Goal: Information Seeking & Learning: Learn about a topic

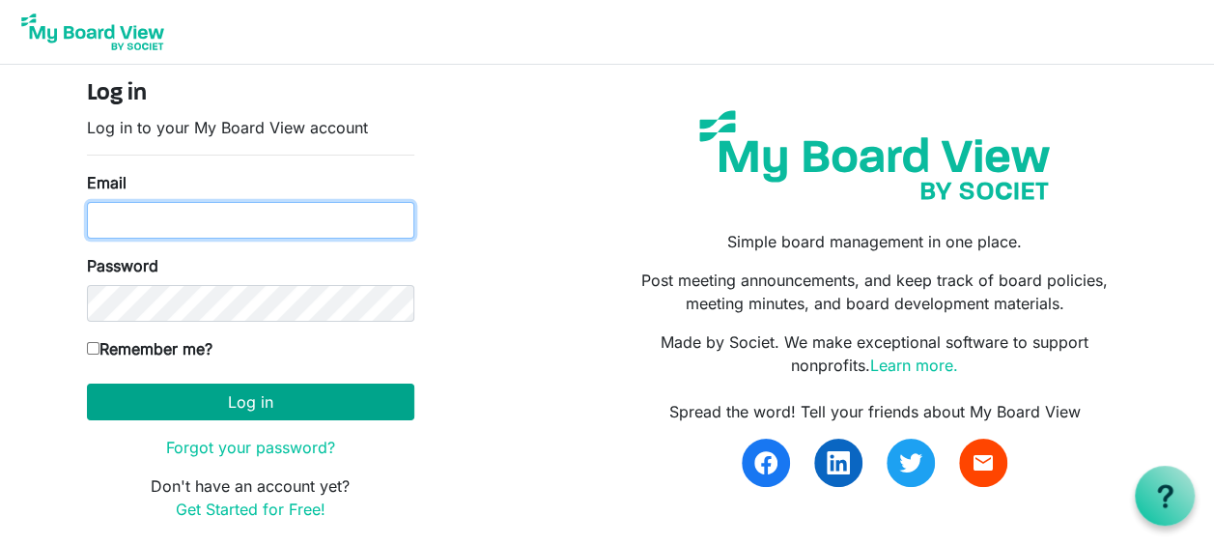
type input "timyoakum11@gmail.com"
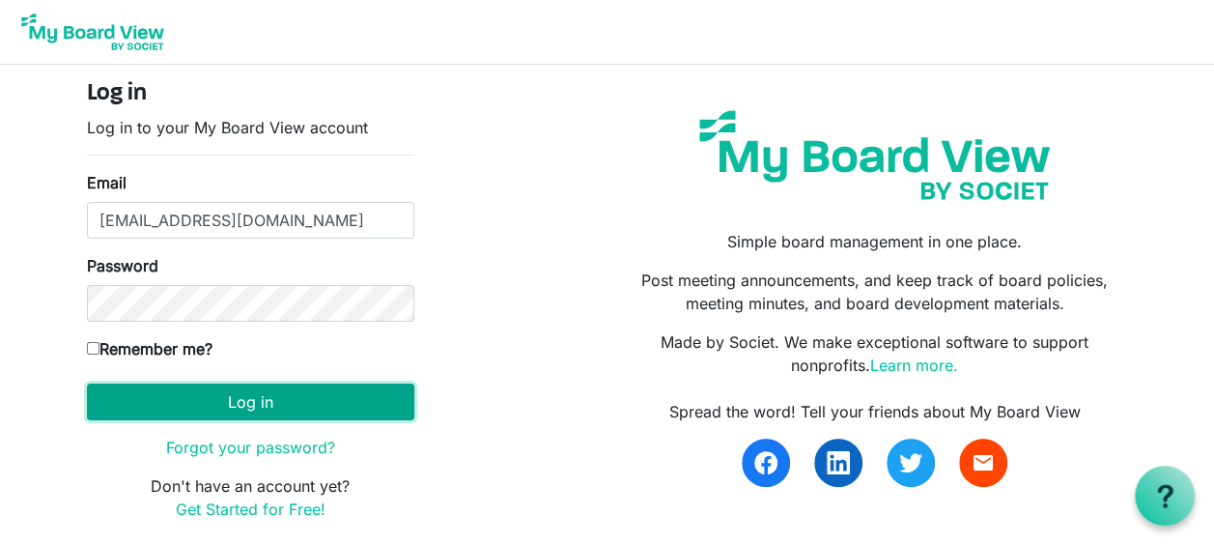
click at [287, 400] on button "Log in" at bounding box center [250, 401] width 327 height 37
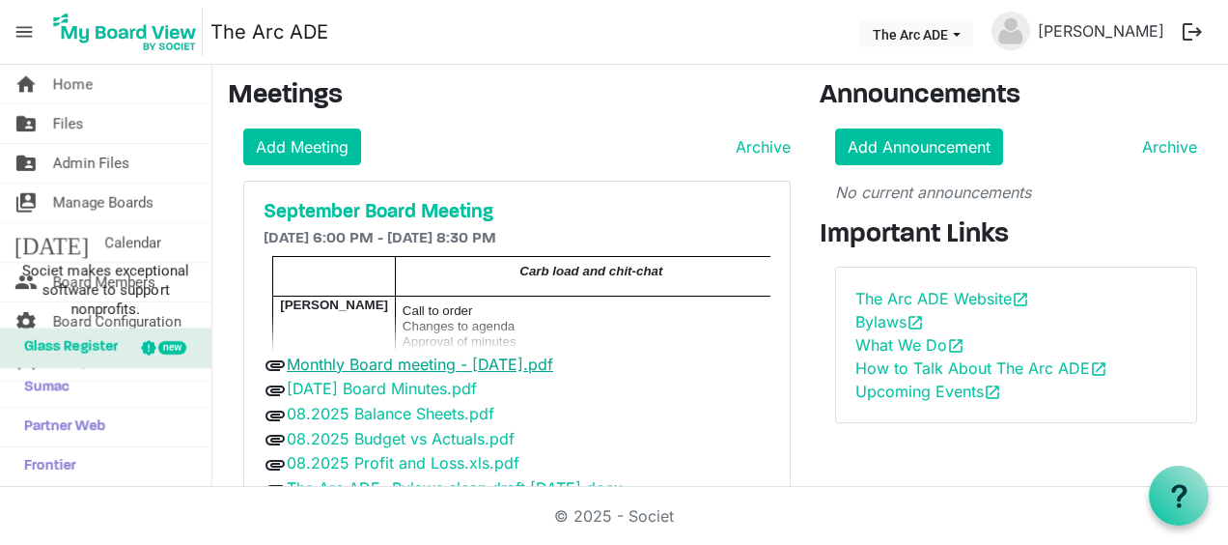
click at [553, 362] on link "Monthly Board meeting - [DATE].pdf" at bounding box center [420, 363] width 267 height 19
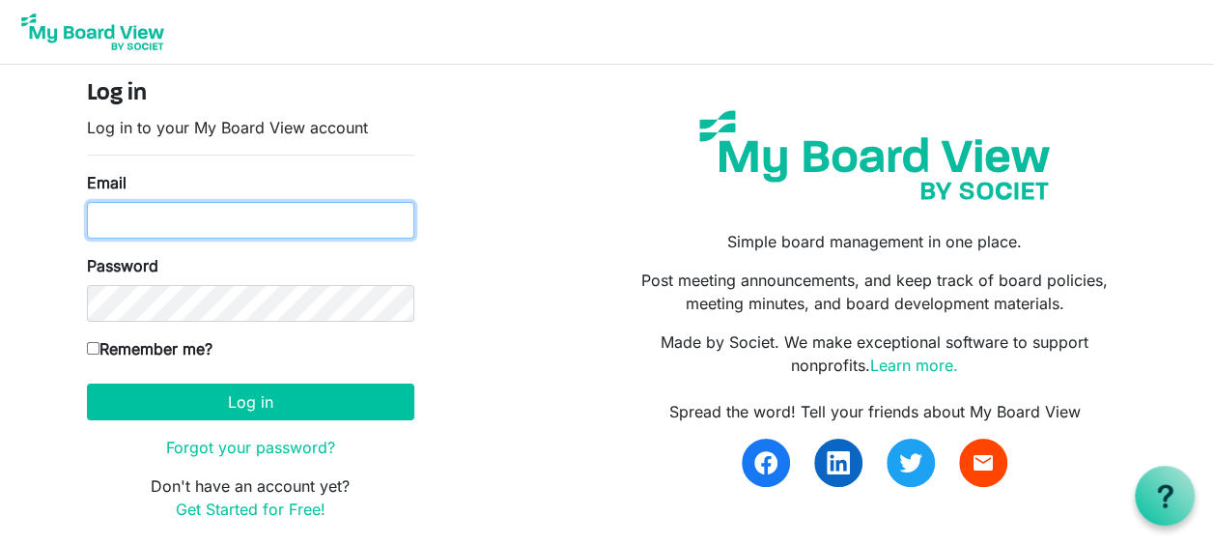
type input "timyoakum11@gmail.com"
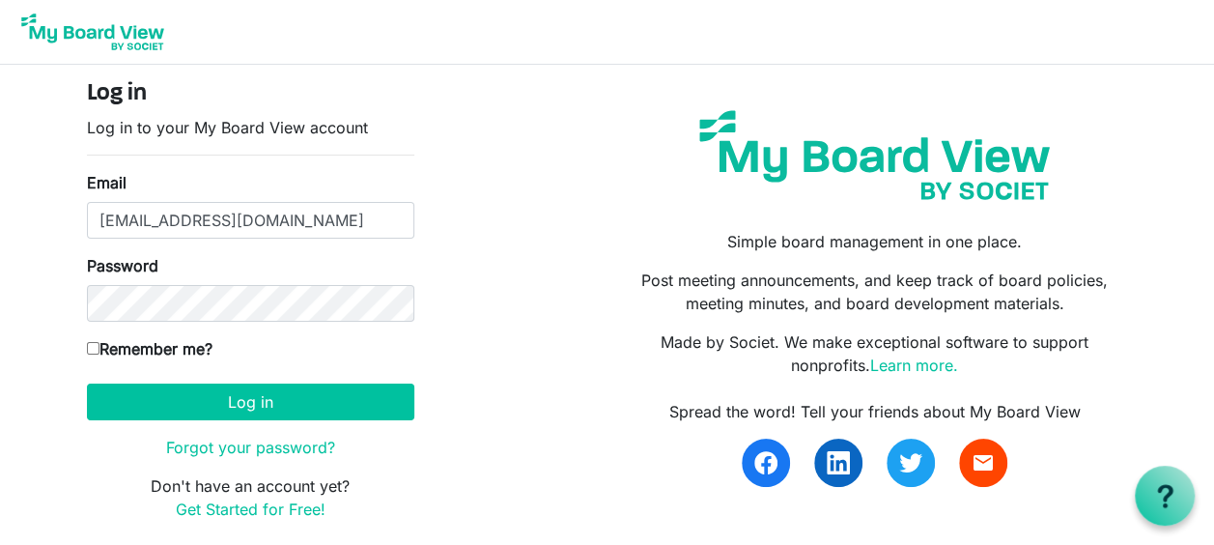
click at [91, 346] on label "Remember me?" at bounding box center [150, 348] width 126 height 23
click at [91, 346] on input "Remember me?" at bounding box center [93, 348] width 13 height 13
checkbox input "true"
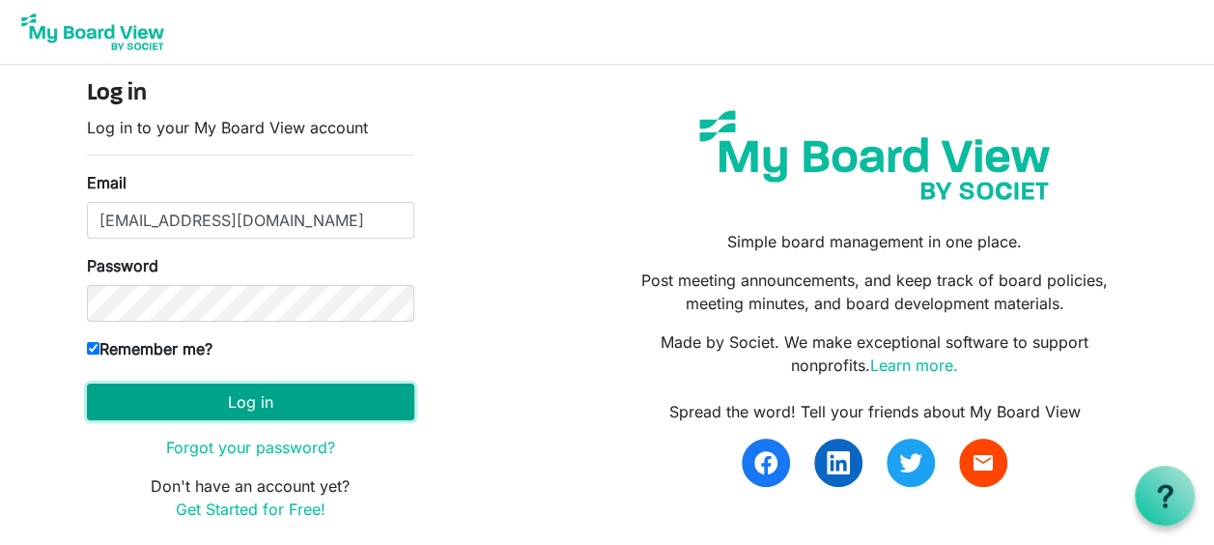
drag, startPoint x: 228, startPoint y: 405, endPoint x: 294, endPoint y: 398, distance: 66.0
click at [232, 406] on button "Log in" at bounding box center [250, 401] width 327 height 37
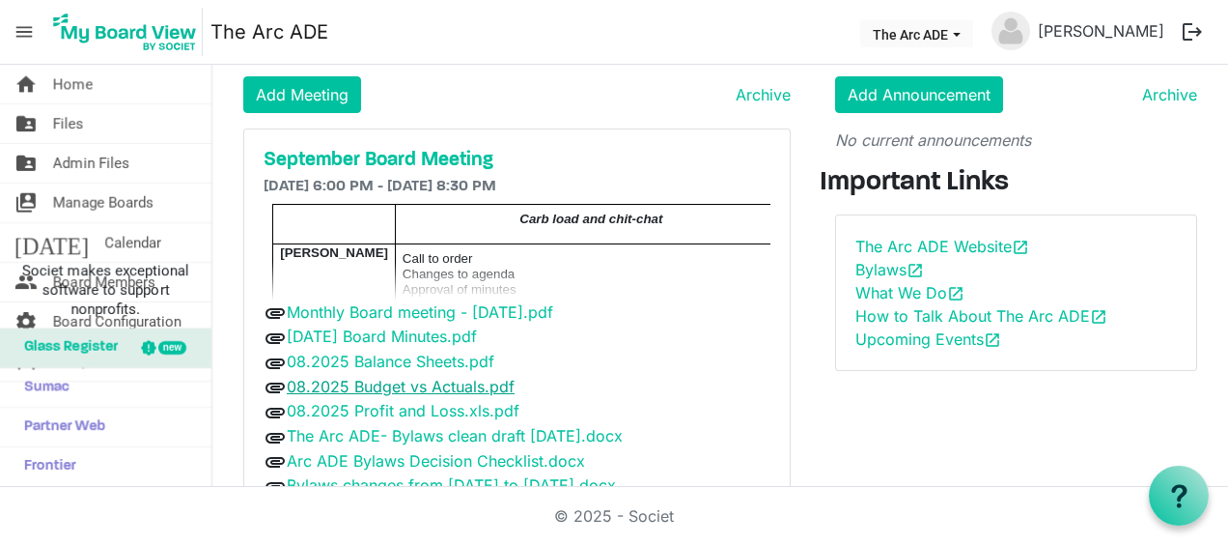
scroll to position [97, 0]
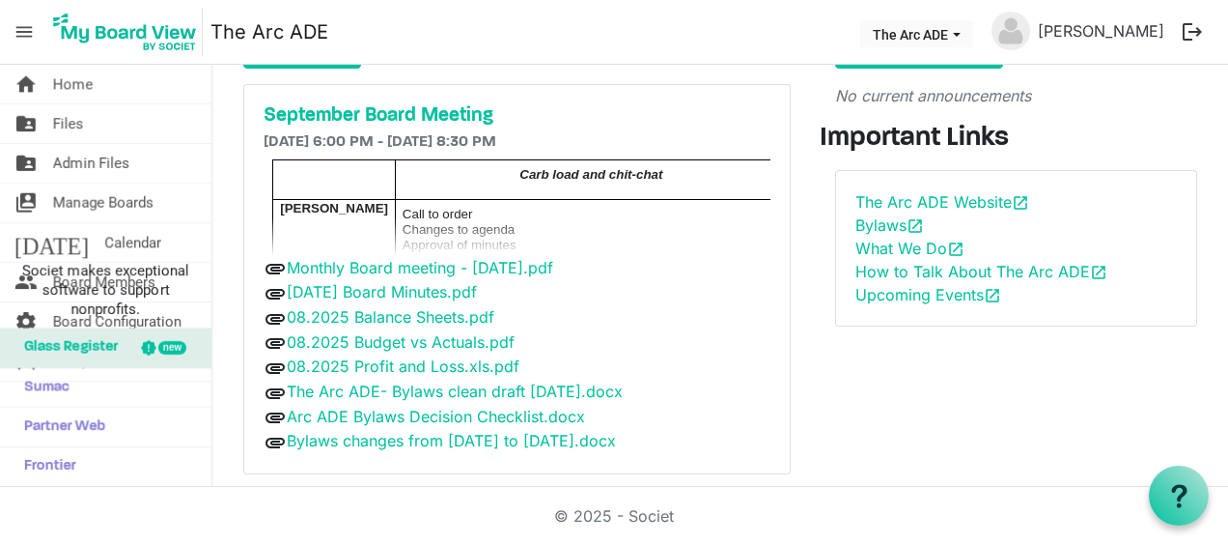
click at [473, 177] on p "Carb load and chit-chat" at bounding box center [592, 173] width 378 height 15
click at [471, 177] on p "Carb load and chit-chat" at bounding box center [592, 173] width 378 height 15
click at [80, 87] on span "Home" at bounding box center [73, 84] width 40 height 39
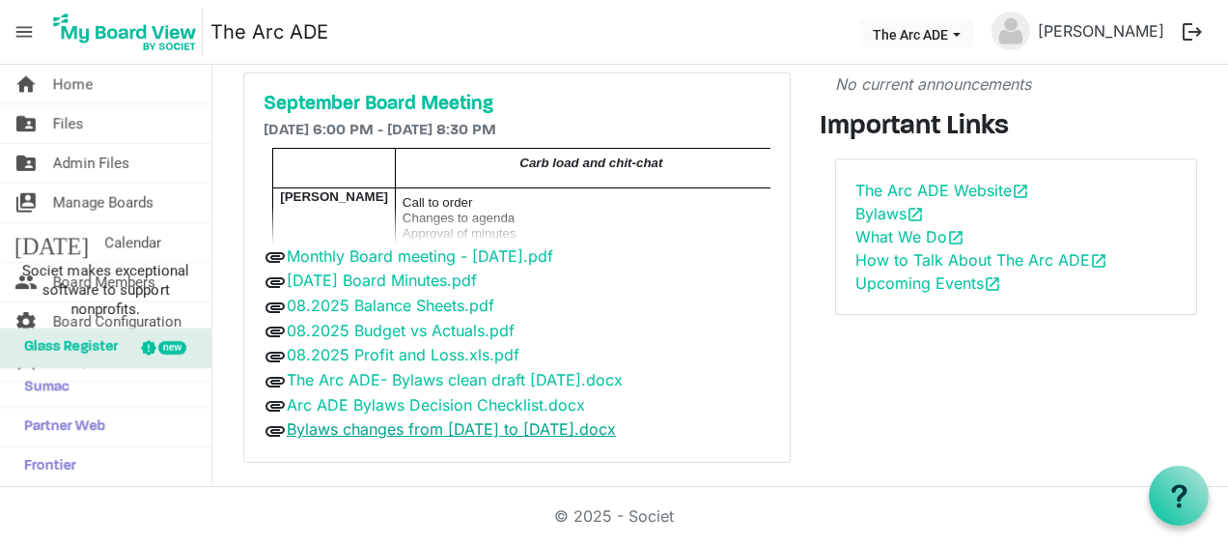
click at [402, 419] on link "Bylaws changes from [DATE] to [DATE].docx" at bounding box center [451, 428] width 329 height 19
click at [680, 57] on nav "menu The Arc ADE The Arc ADE Tim Yoakum logout" at bounding box center [614, 32] width 1228 height 65
click at [443, 101] on h5 "September Board Meeting" at bounding box center [517, 104] width 507 height 23
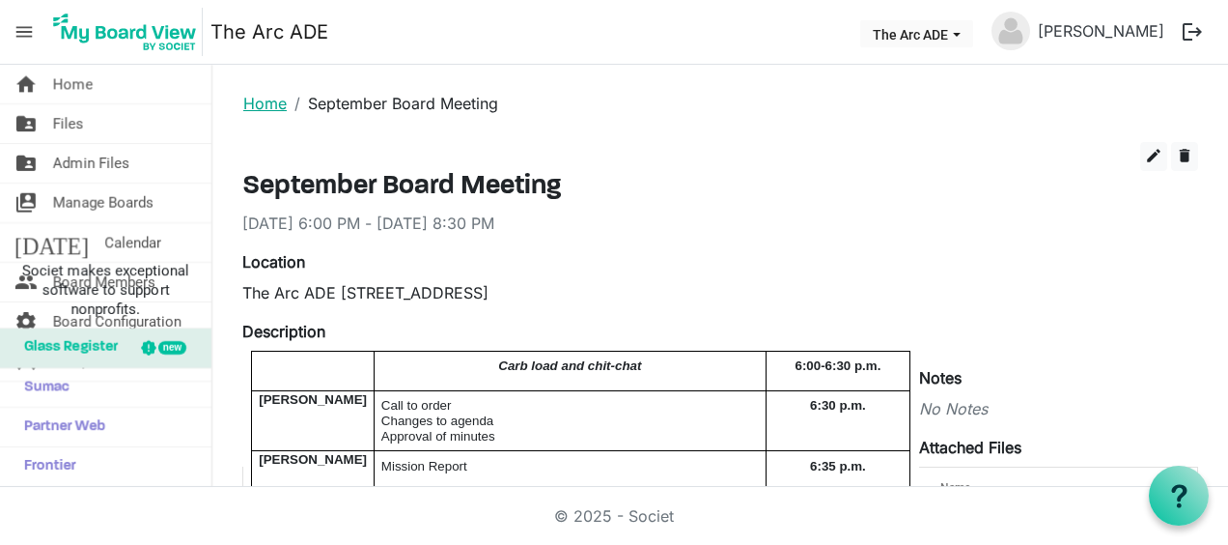
click at [272, 98] on link "Home" at bounding box center [264, 103] width 43 height 19
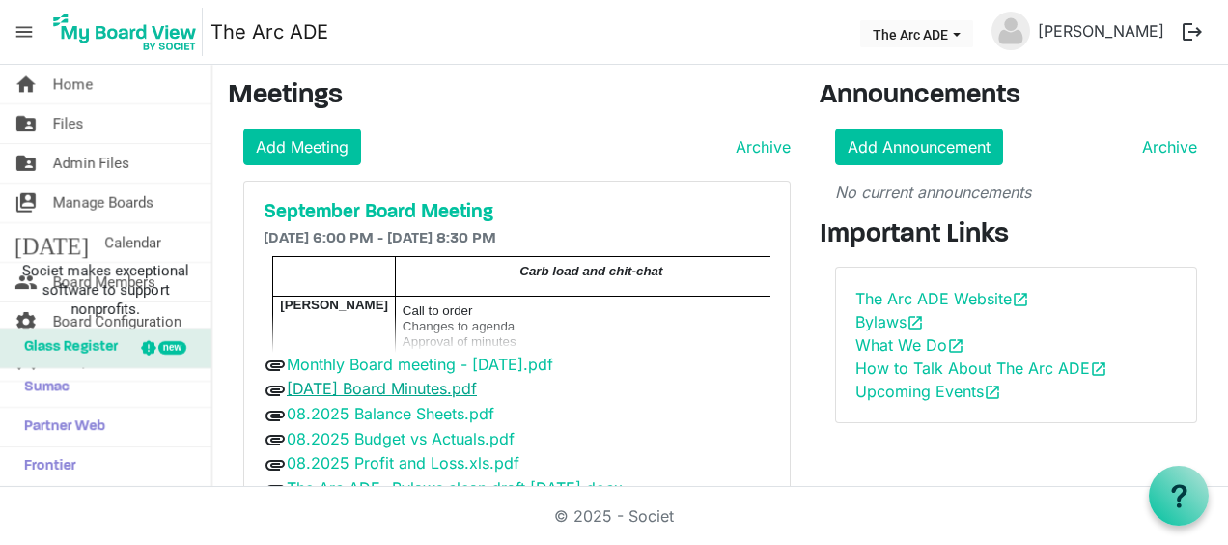
click at [435, 384] on link "[DATE] Board Minutes.pdf" at bounding box center [382, 388] width 190 height 19
click at [452, 409] on link "08.2025 Balance Sheets.pdf" at bounding box center [391, 413] width 208 height 19
click at [452, 407] on link "08.2025 Balance Sheets.pdf" at bounding box center [391, 413] width 208 height 19
click at [377, 422] on div "attachment 08.2025 Balance Sheets.pdf" at bounding box center [517, 414] width 507 height 25
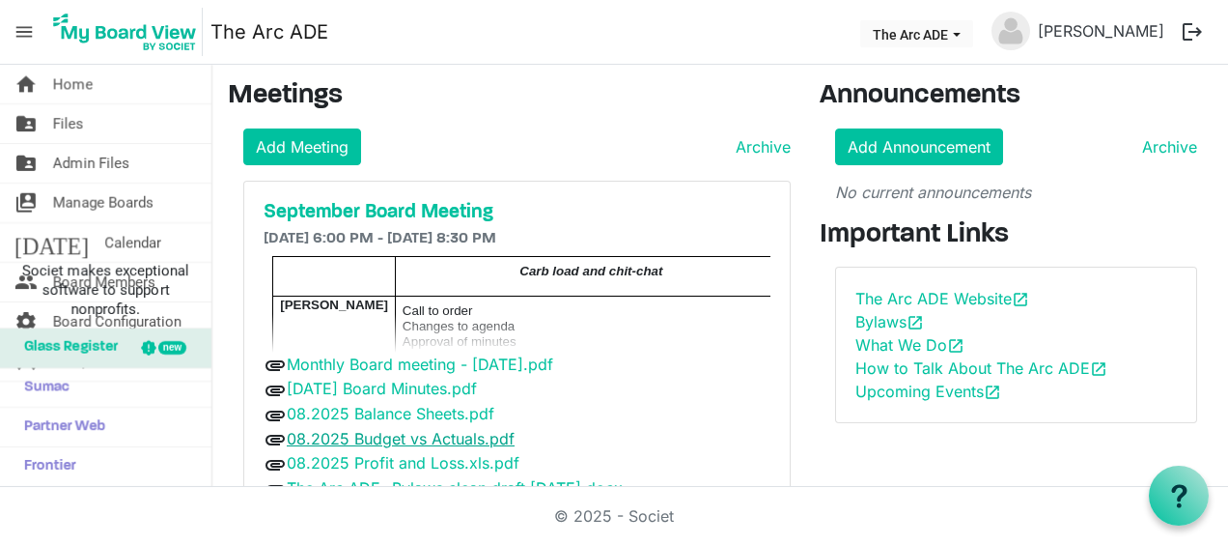
click at [372, 436] on link "08.2025 Budget vs Actuals.pdf" at bounding box center [401, 438] width 228 height 19
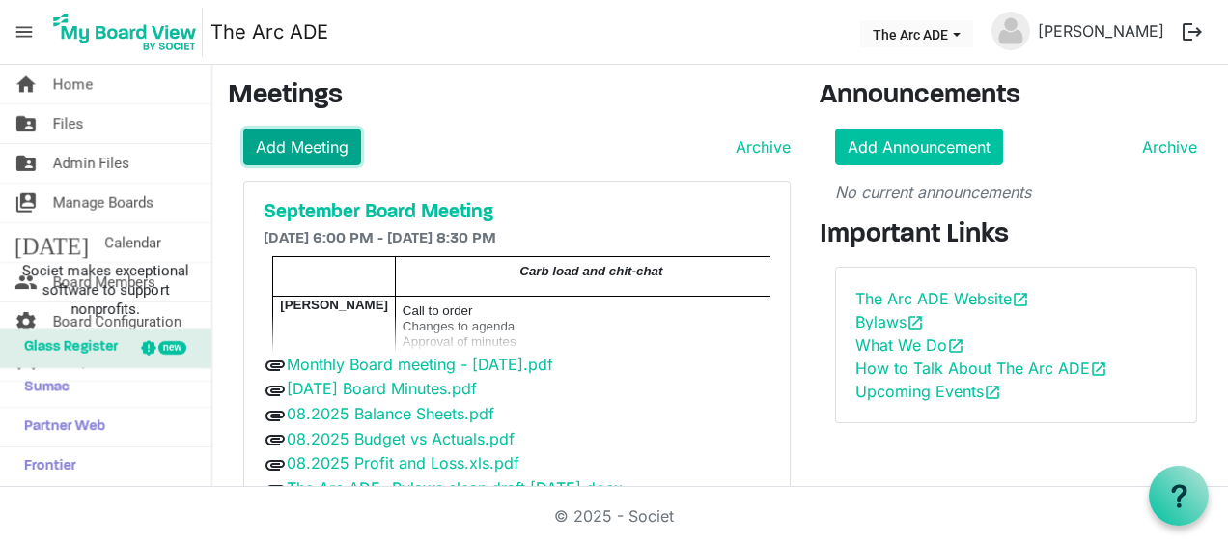
click at [329, 141] on link "Add Meeting" at bounding box center [302, 146] width 118 height 37
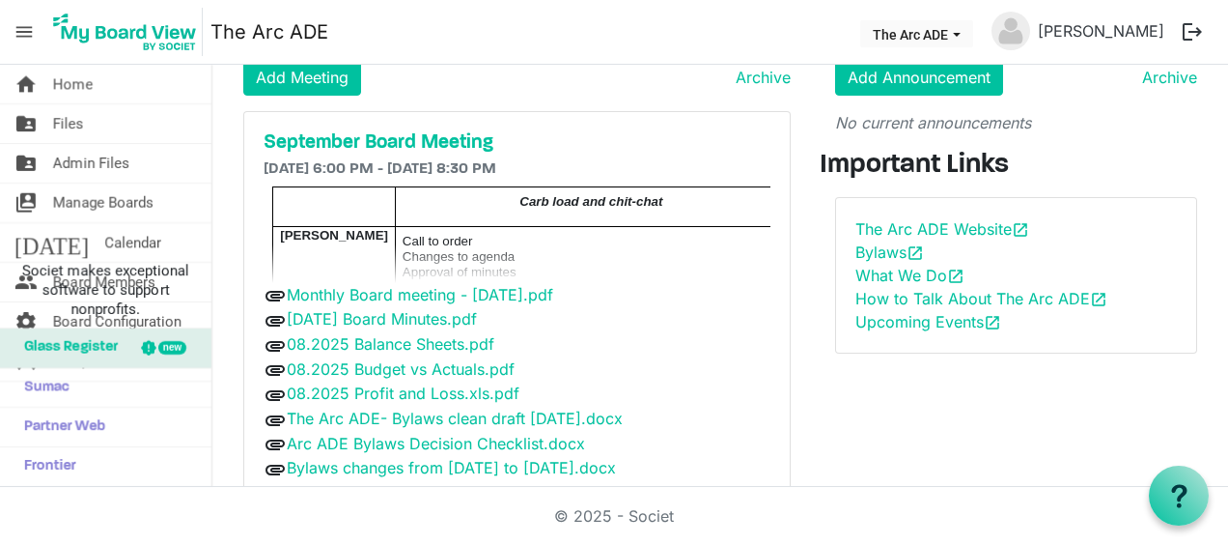
scroll to position [108, 0]
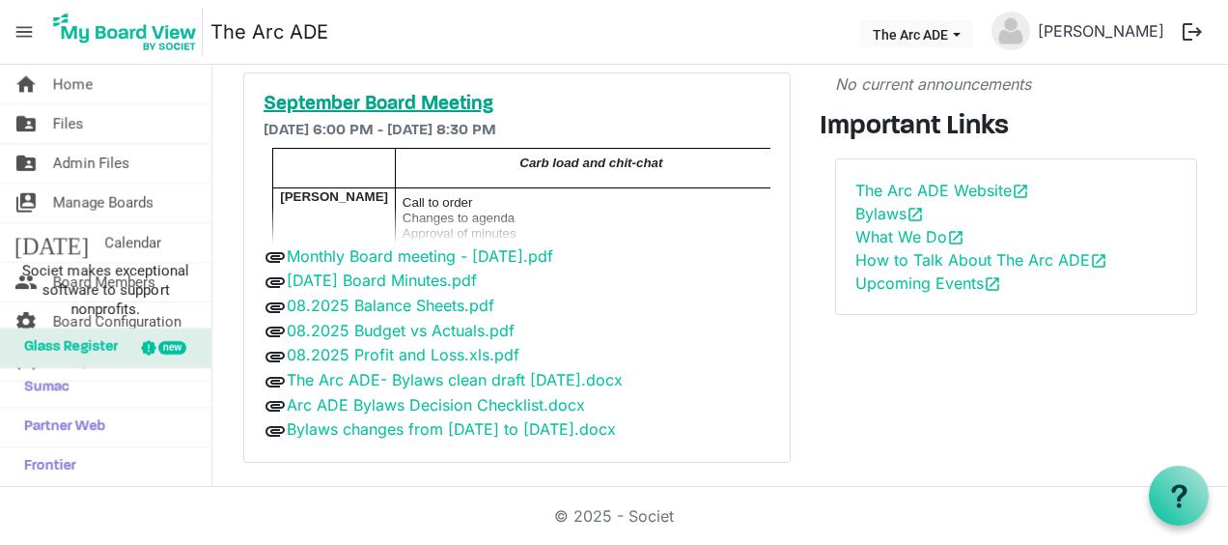
click at [362, 97] on h5 "September Board Meeting" at bounding box center [517, 104] width 507 height 23
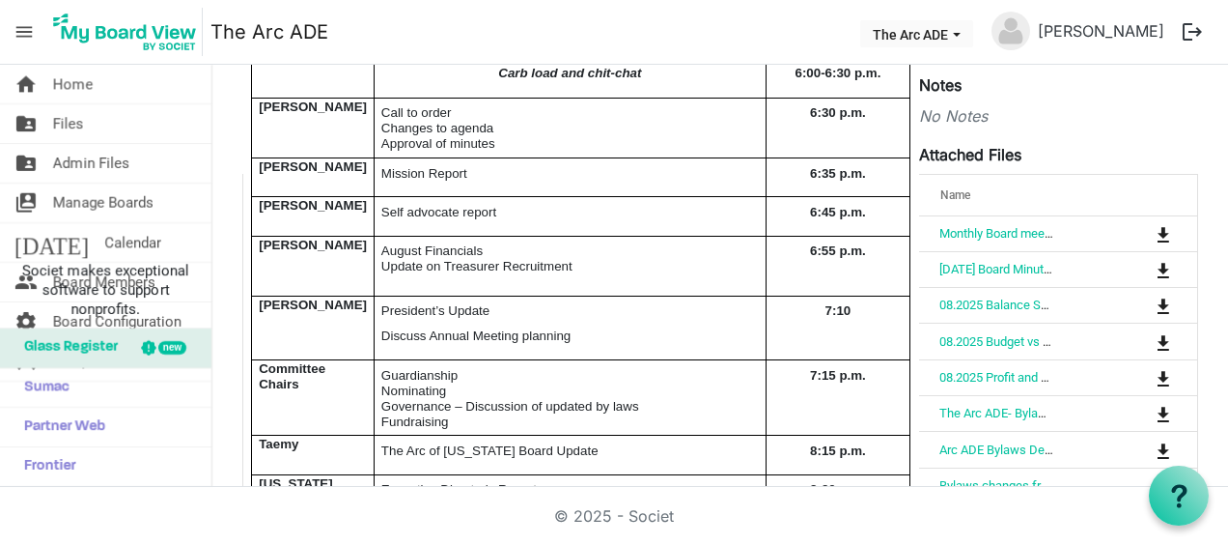
scroll to position [290, 0]
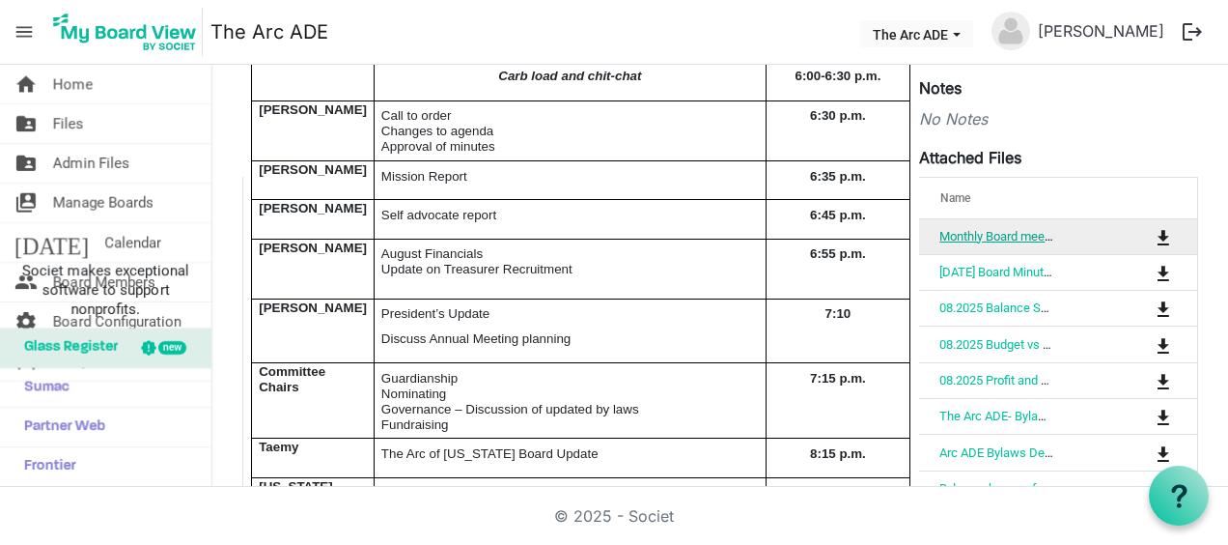
click at [993, 239] on link "Monthly Board meeting - [DATE].pdf" at bounding box center [1036, 236] width 192 height 14
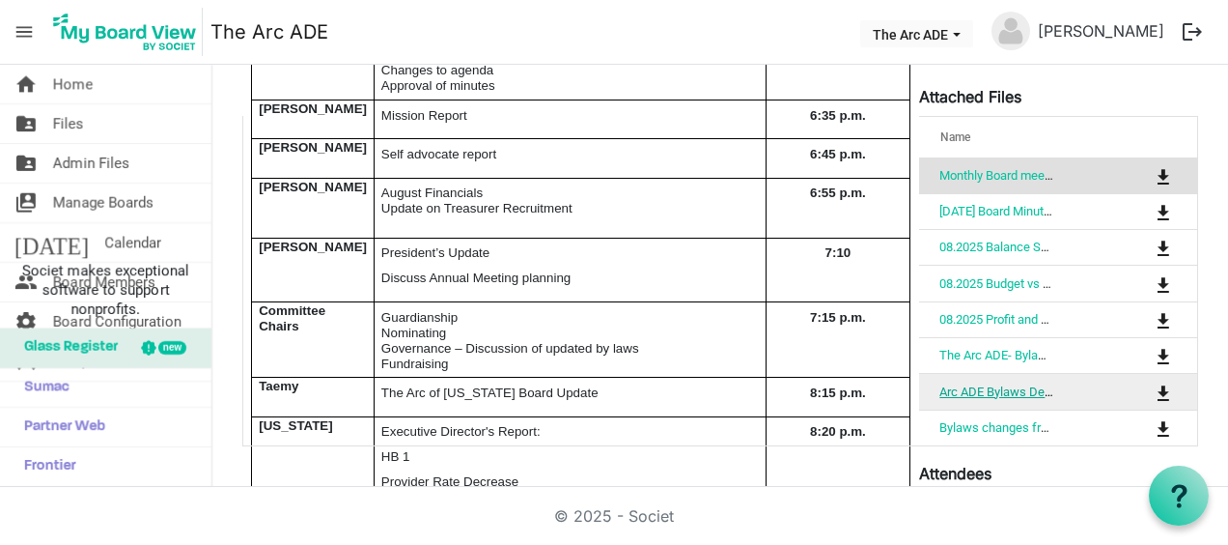
scroll to position [386, 0]
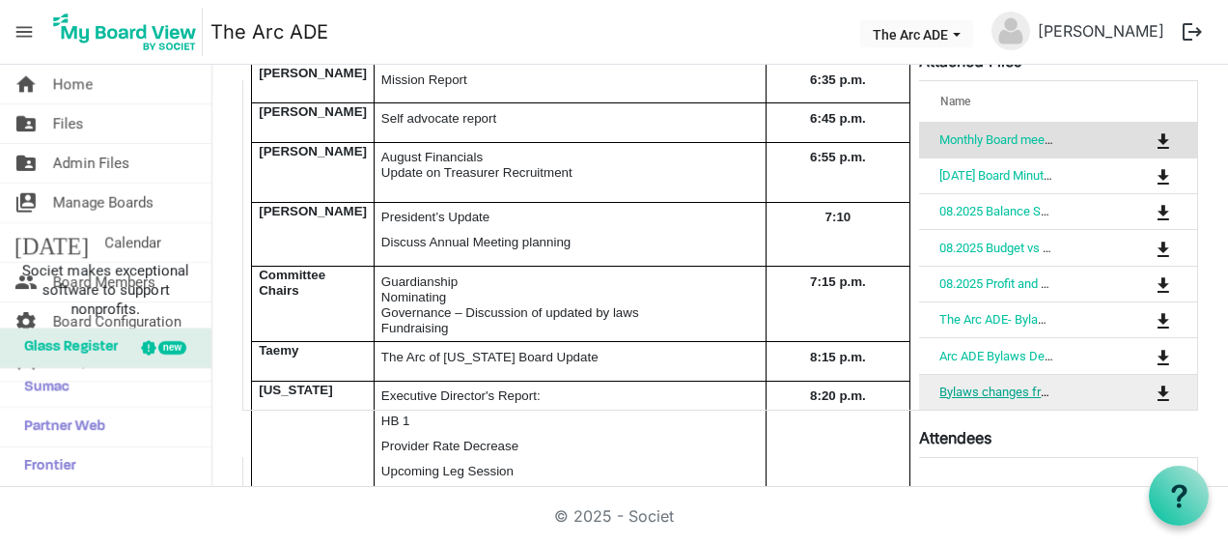
click at [977, 384] on link "Bylaws changes from [DATE] to [DATE].docx" at bounding box center [1059, 391] width 239 height 14
